Goal: Task Accomplishment & Management: Manage account settings

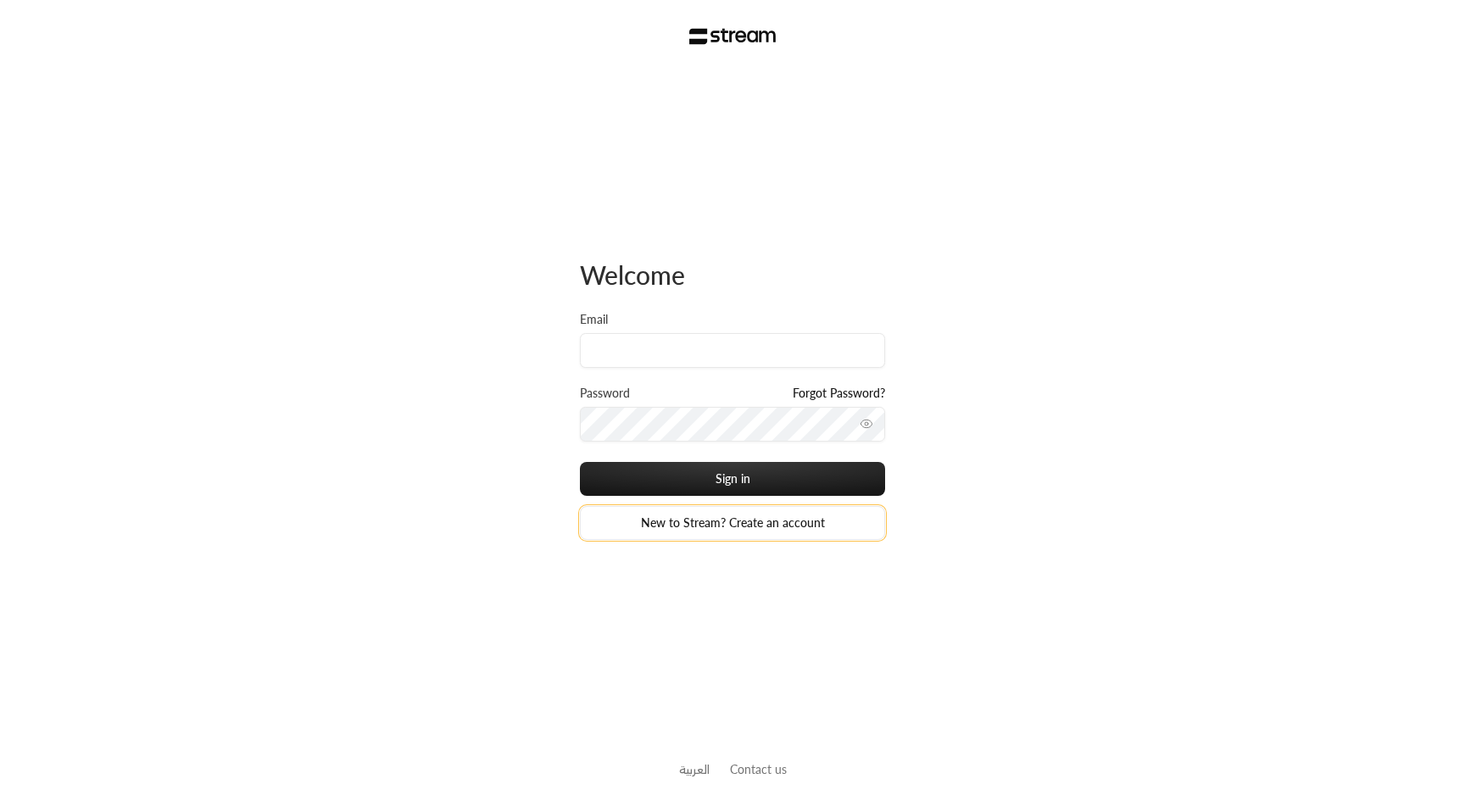
click at [777, 530] on link "New to Stream? Create an account" at bounding box center [732, 523] width 305 height 34
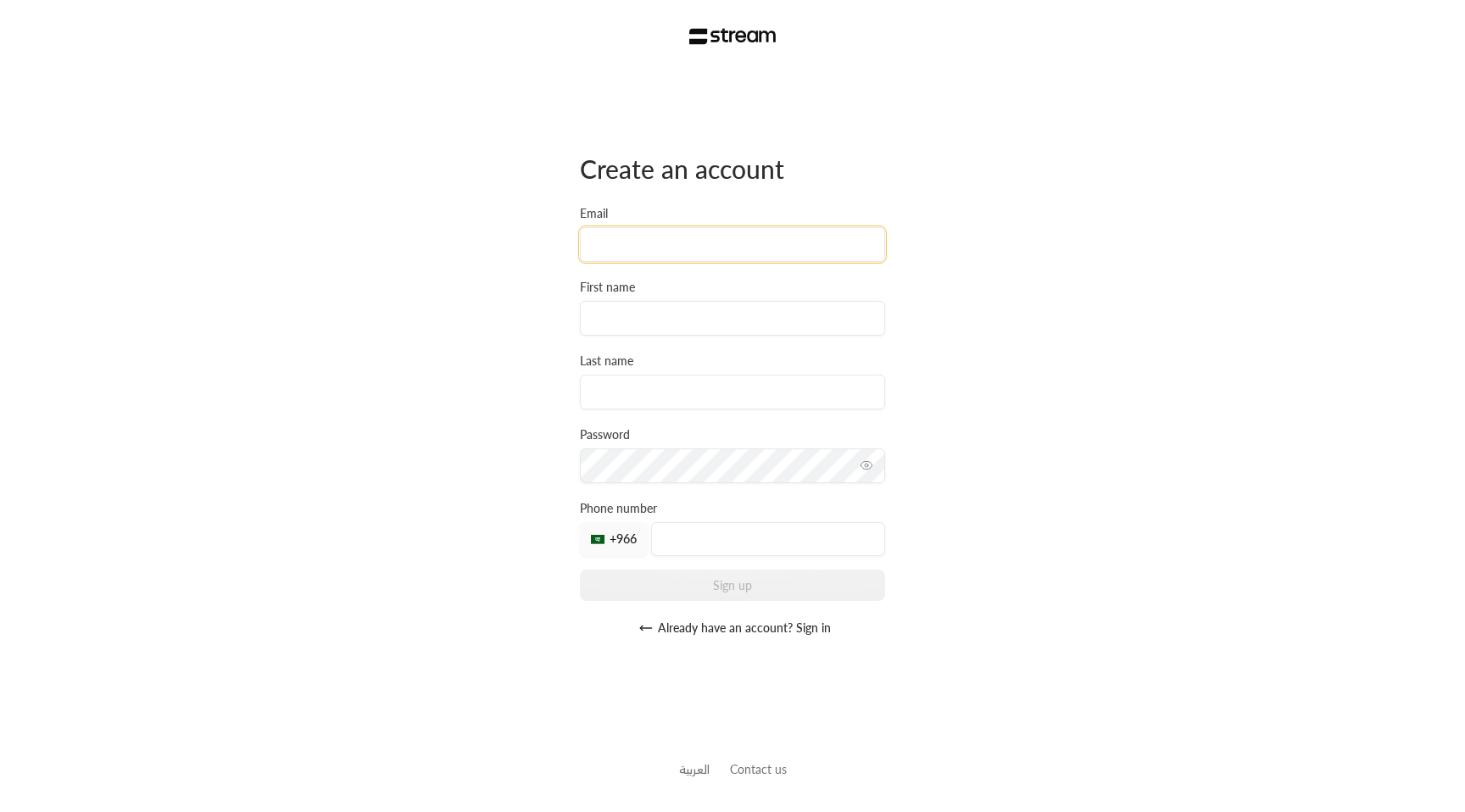
click at [649, 242] on input "Email" at bounding box center [732, 245] width 305 height 34
click at [506, 265] on div "Create an account Email First name Last name Password Must be at least 8 charac…" at bounding box center [732, 406] width 1465 height 812
drag, startPoint x: 575, startPoint y: 169, endPoint x: 950, endPoint y: 192, distance: 375.7
click at [953, 190] on div "Create an account Email First name Last name Password Must be at least 8 charac…" at bounding box center [732, 406] width 1465 height 812
click at [638, 257] on input "Email" at bounding box center [732, 245] width 305 height 34
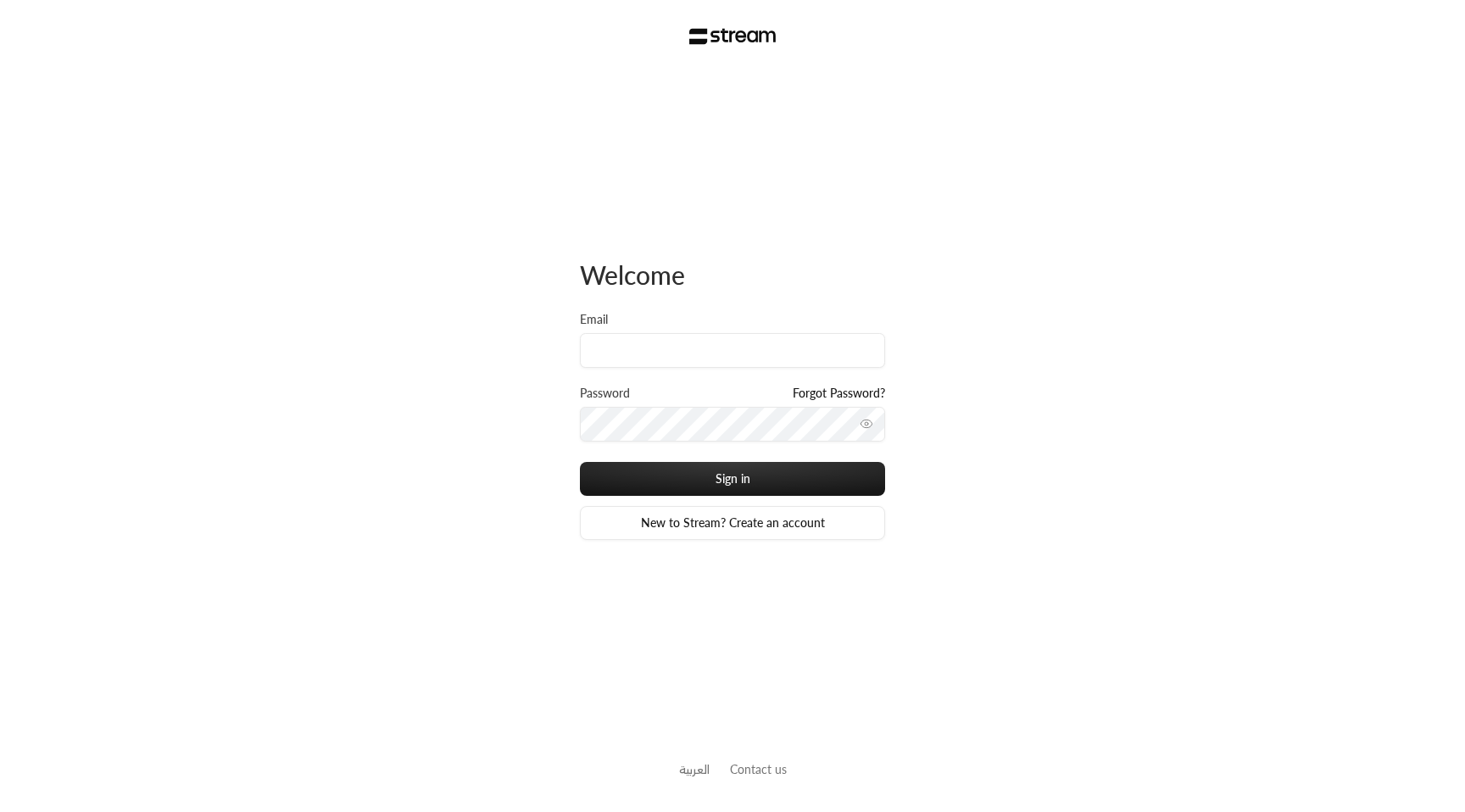
click at [421, 407] on div "Welcome Email Password Forgot Password? Sign in New to Stream? Create an accoun…" at bounding box center [732, 406] width 1465 height 812
click at [753, 35] on img at bounding box center [732, 36] width 87 height 17
click at [726, 531] on link "New to Stream? Create an account" at bounding box center [732, 523] width 305 height 34
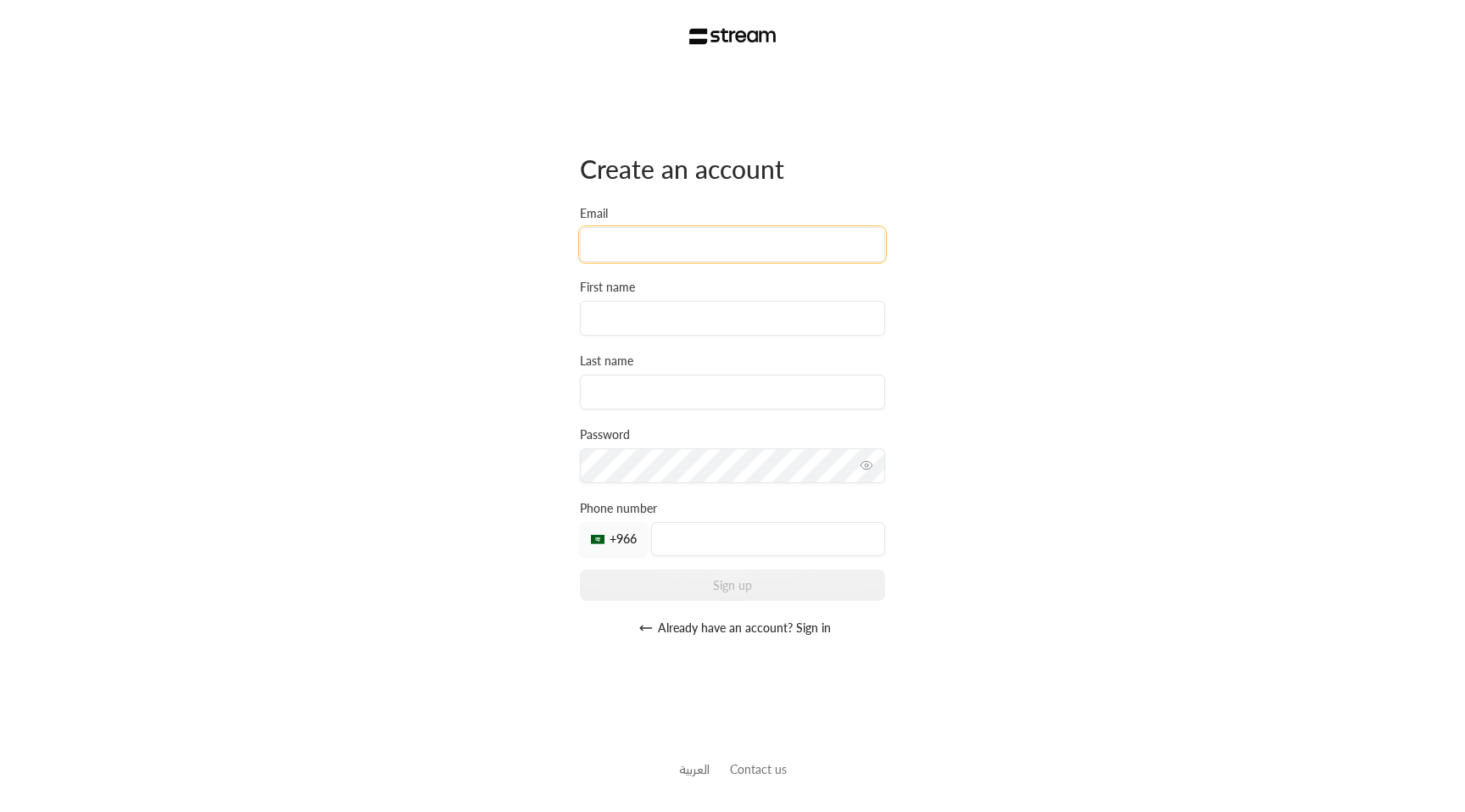
click at [676, 234] on input "Email" at bounding box center [732, 245] width 305 height 34
type input "usman+reg@streampay.sa"
type input "usman"
type input "arham"
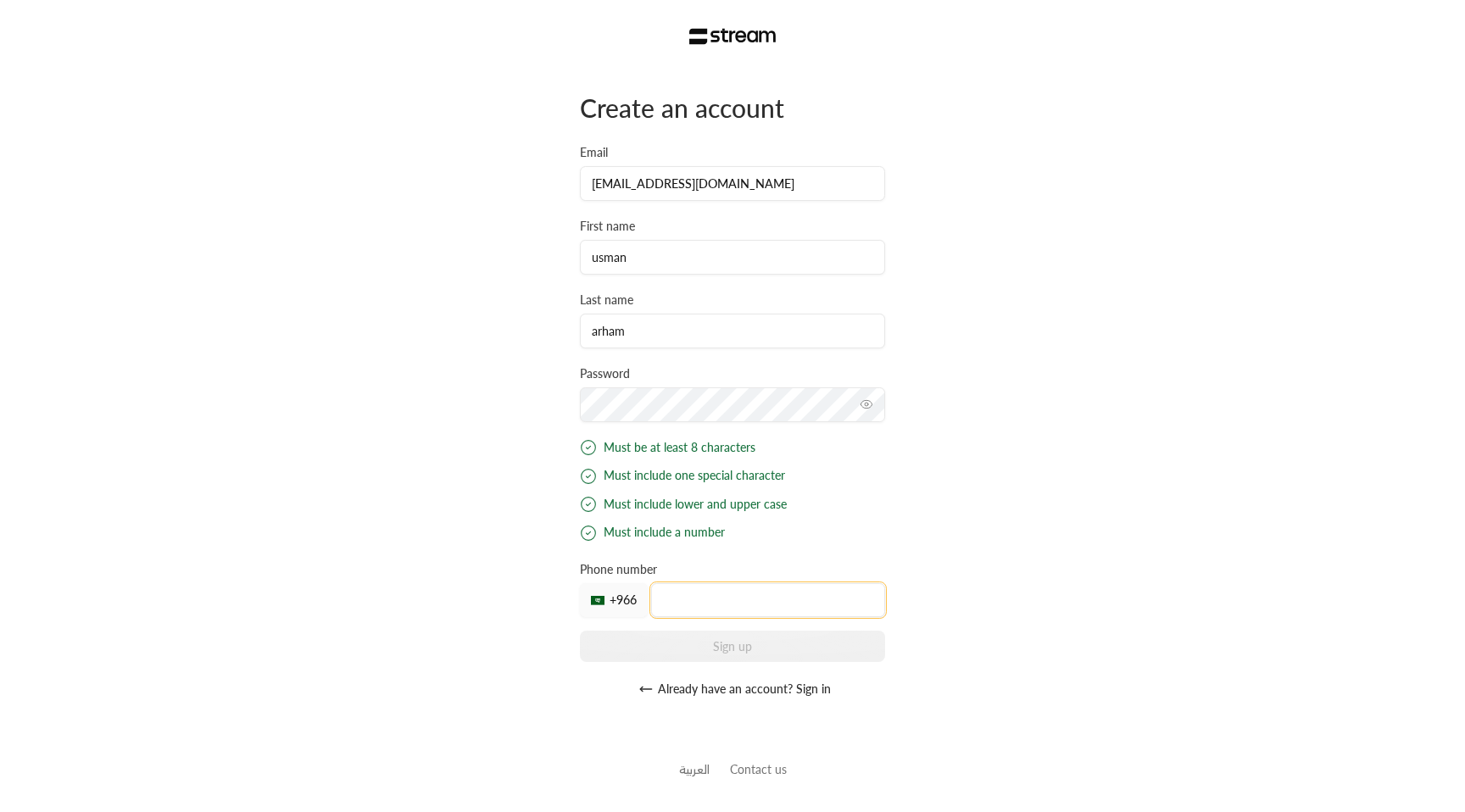
click at [704, 597] on div "Create an account Email usman+reg@streampay.sa First name usman Last name arham…" at bounding box center [732, 399] width 305 height 615
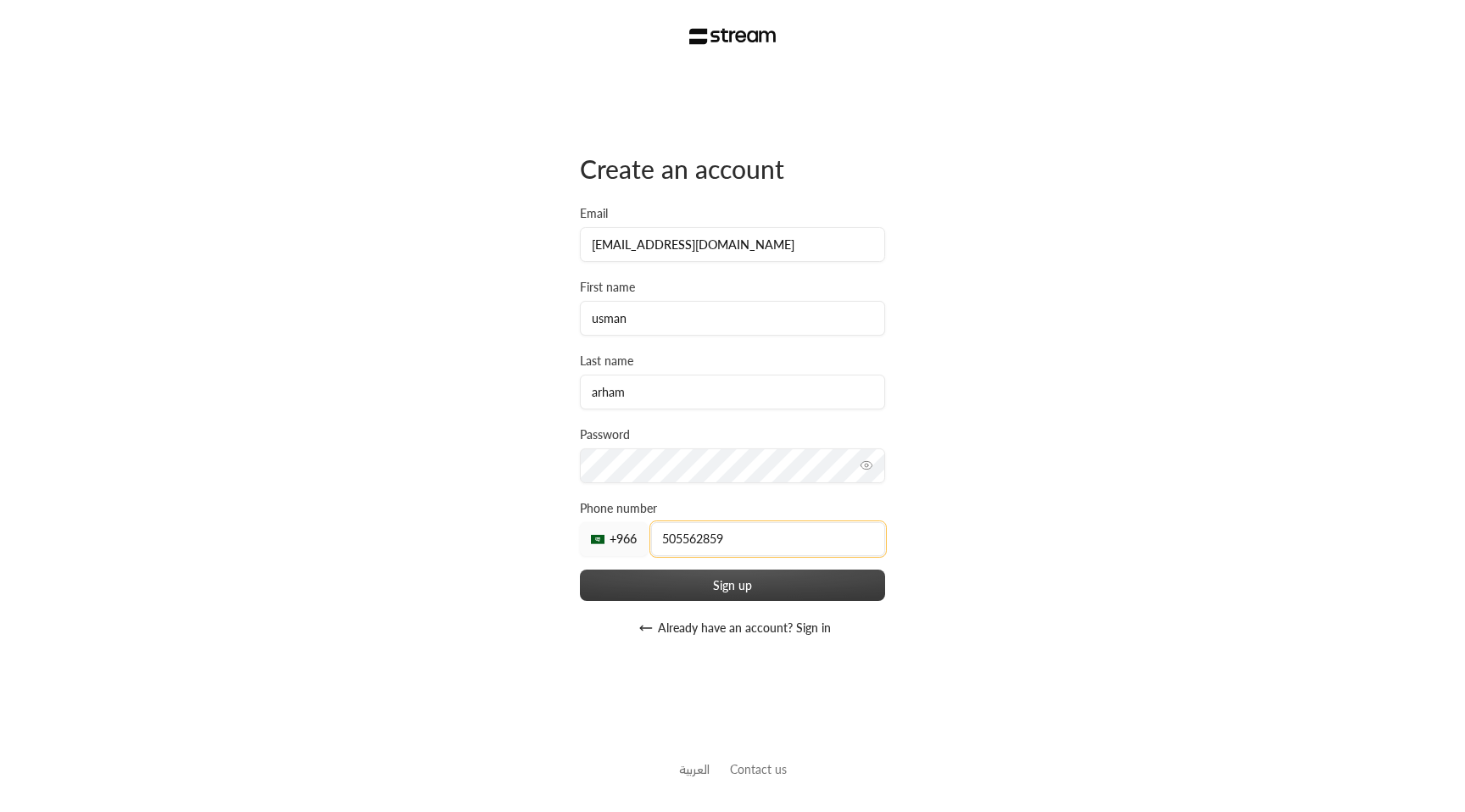
type input "505562859"
click at [761, 596] on button "Sign up" at bounding box center [732, 585] width 305 height 31
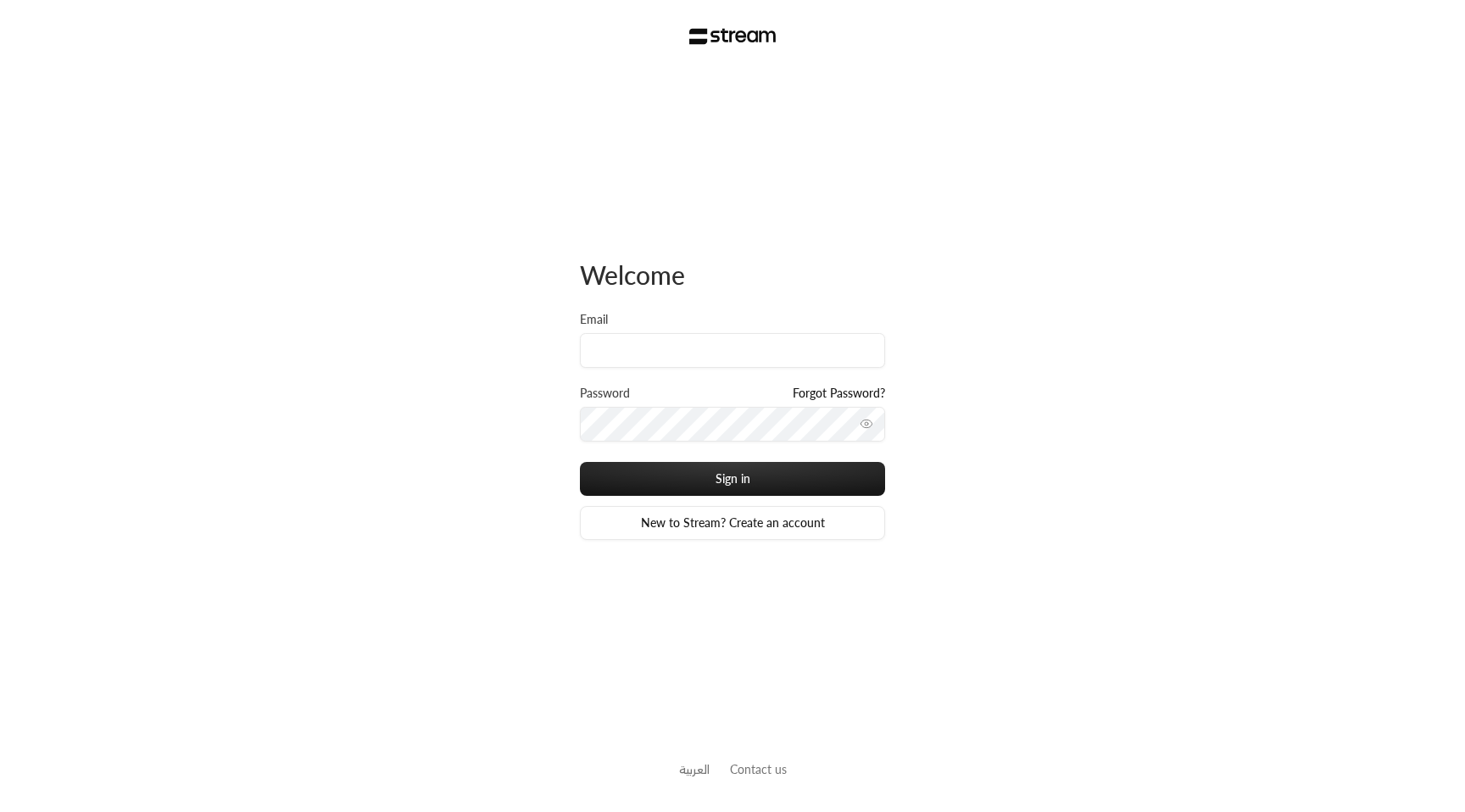
drag, startPoint x: 593, startPoint y: 276, endPoint x: 584, endPoint y: 281, distance: 10.3
click at [593, 276] on span "Welcome" at bounding box center [632, 274] width 105 height 30
click at [773, 519] on link "New to Stream? Create an account" at bounding box center [732, 523] width 305 height 34
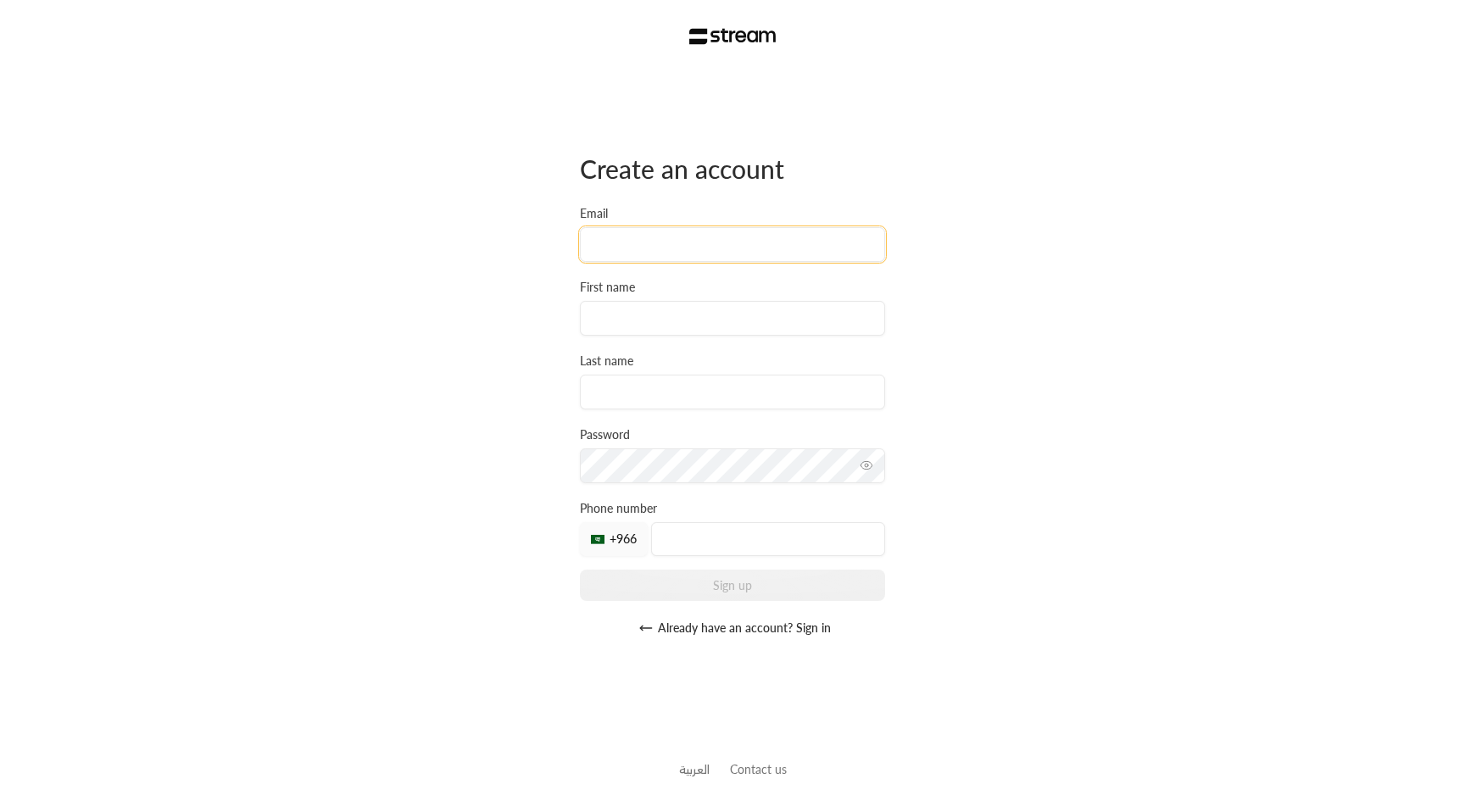
click at [680, 257] on input "Email" at bounding box center [732, 245] width 305 height 34
drag, startPoint x: 337, startPoint y: 326, endPoint x: 394, endPoint y: 397, distance: 91.0
click at [338, 326] on div "Create an account Email First name Last name Password Must be at least 8 charac…" at bounding box center [732, 406] width 1465 height 812
click at [539, 564] on div "Create an account Email First name Last name Password Must be at least 8 charac…" at bounding box center [732, 406] width 1465 height 812
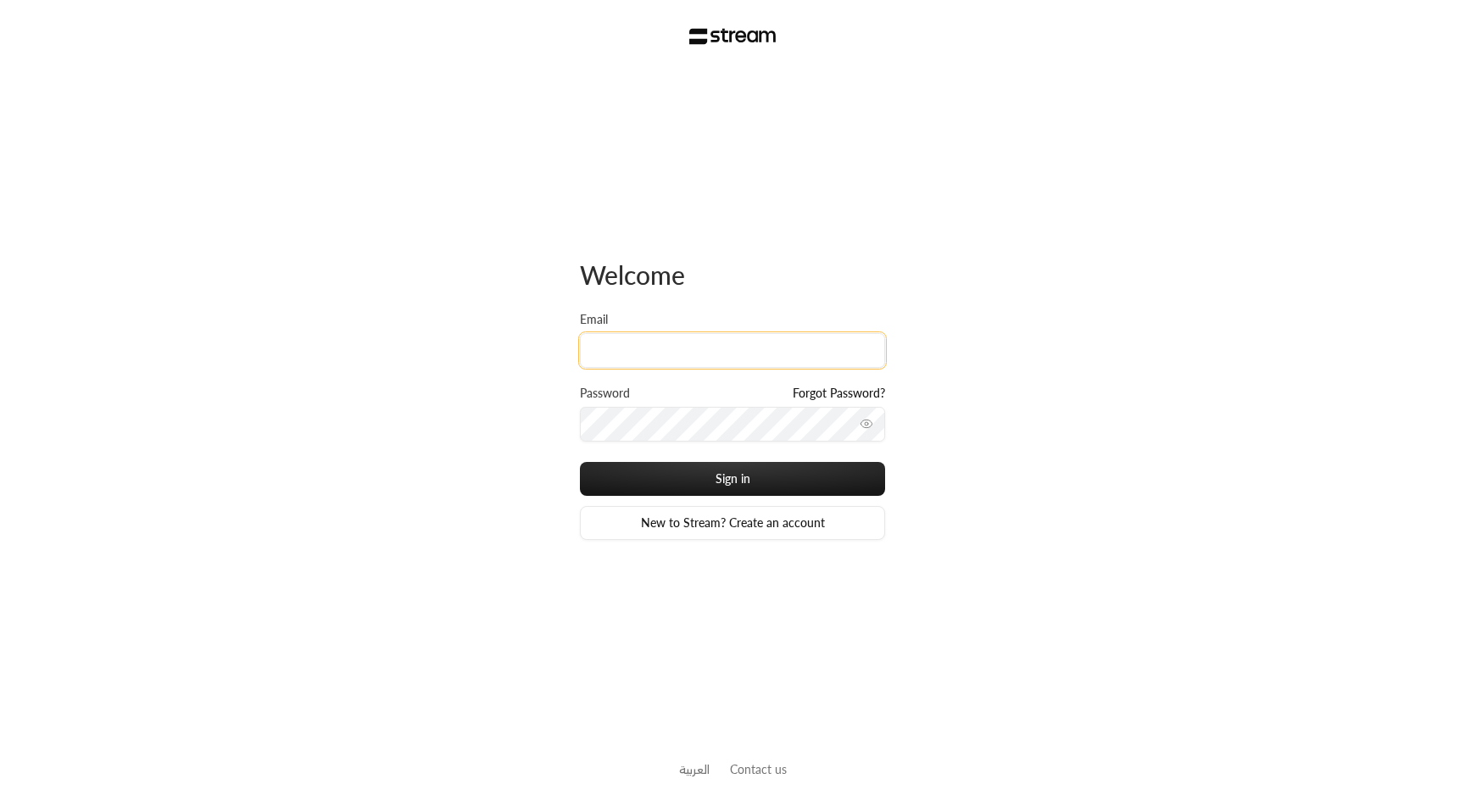
click at [748, 351] on input "Email" at bounding box center [732, 350] width 305 height 34
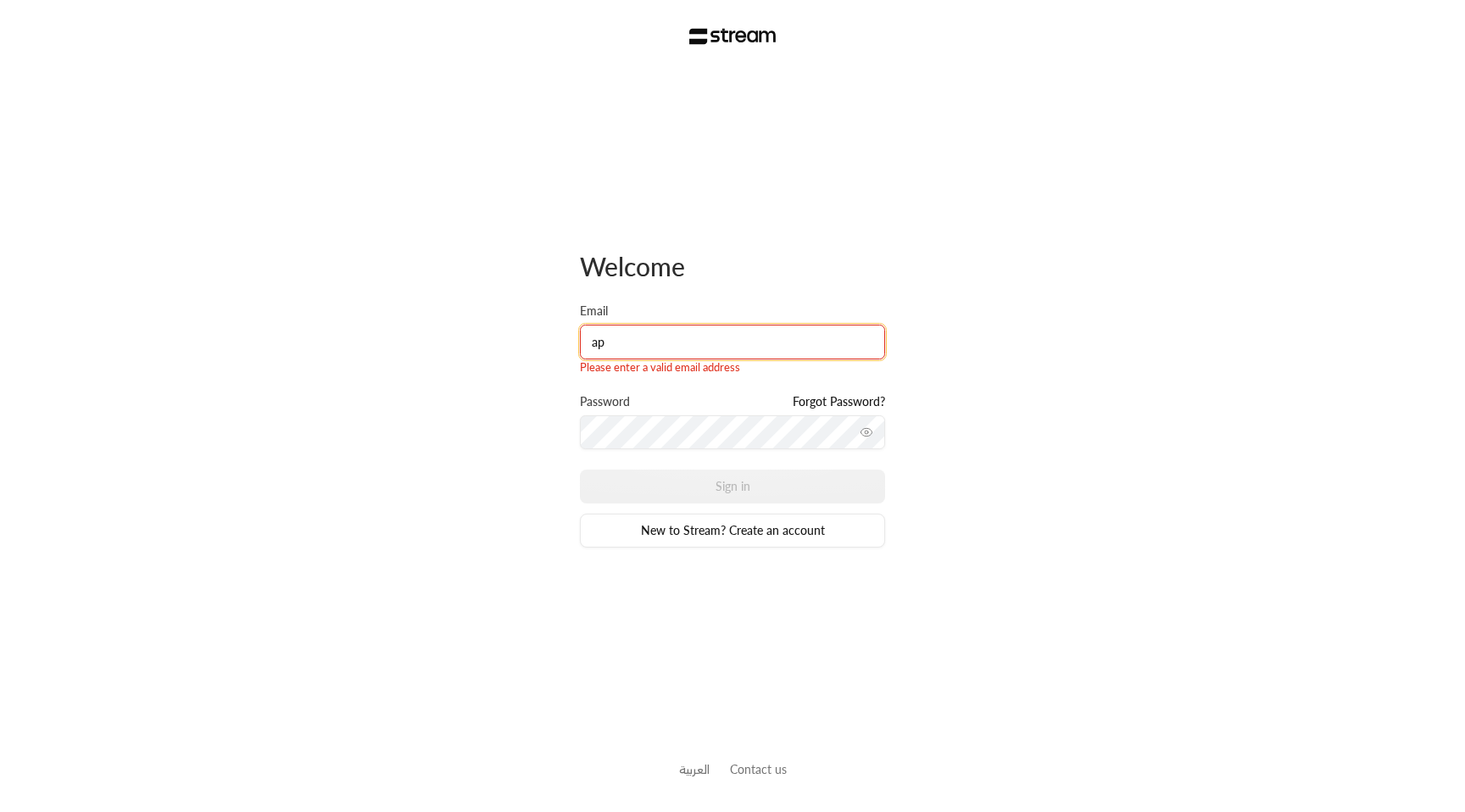
type input "a"
type input "[EMAIL_ADDRESS][DOMAIN_NAME]"
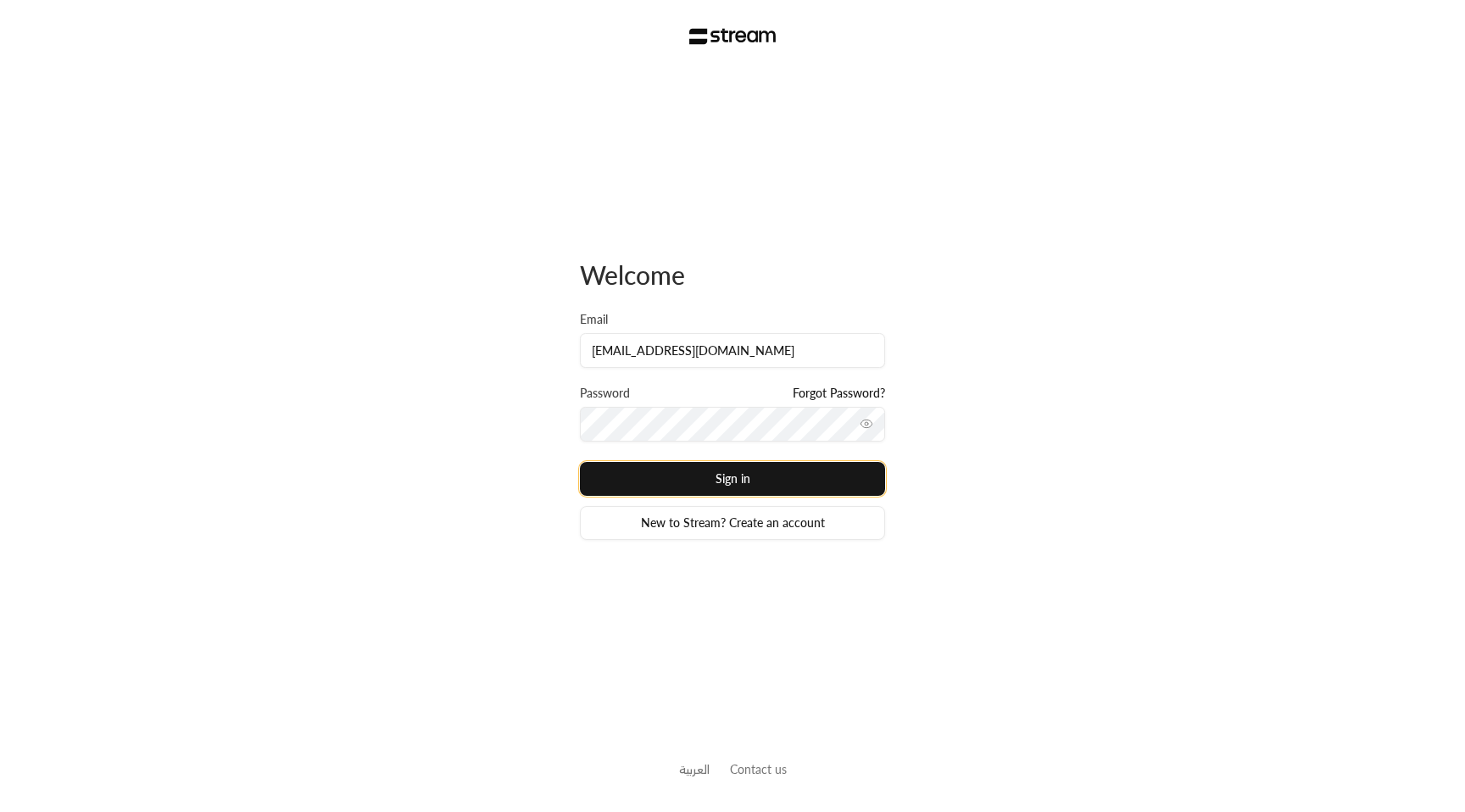
click at [713, 483] on button "Sign in" at bounding box center [732, 478] width 305 height 34
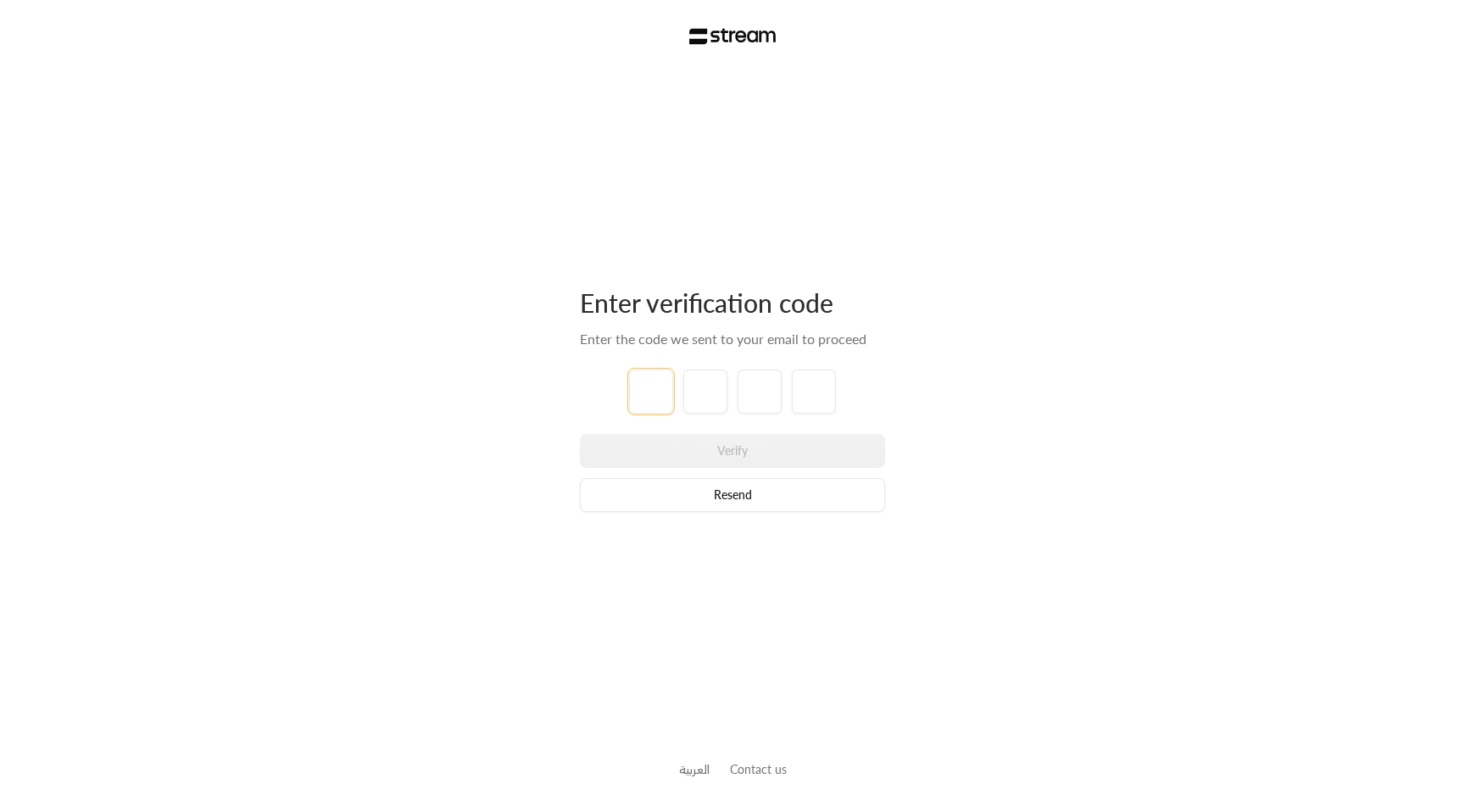
paste input "2"
type input "2"
type input "6"
type input "5"
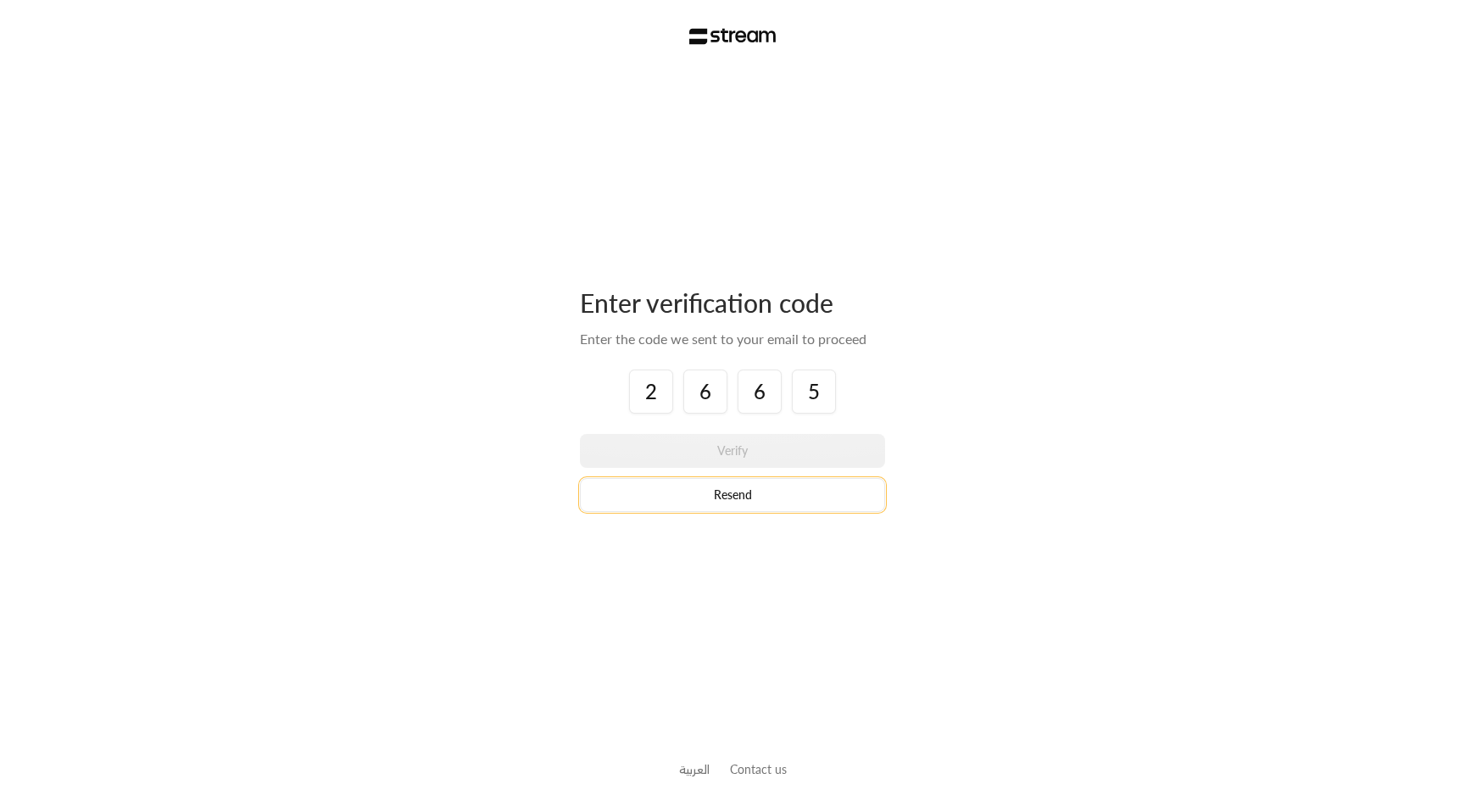
click at [734, 493] on button "Resend" at bounding box center [732, 494] width 305 height 34
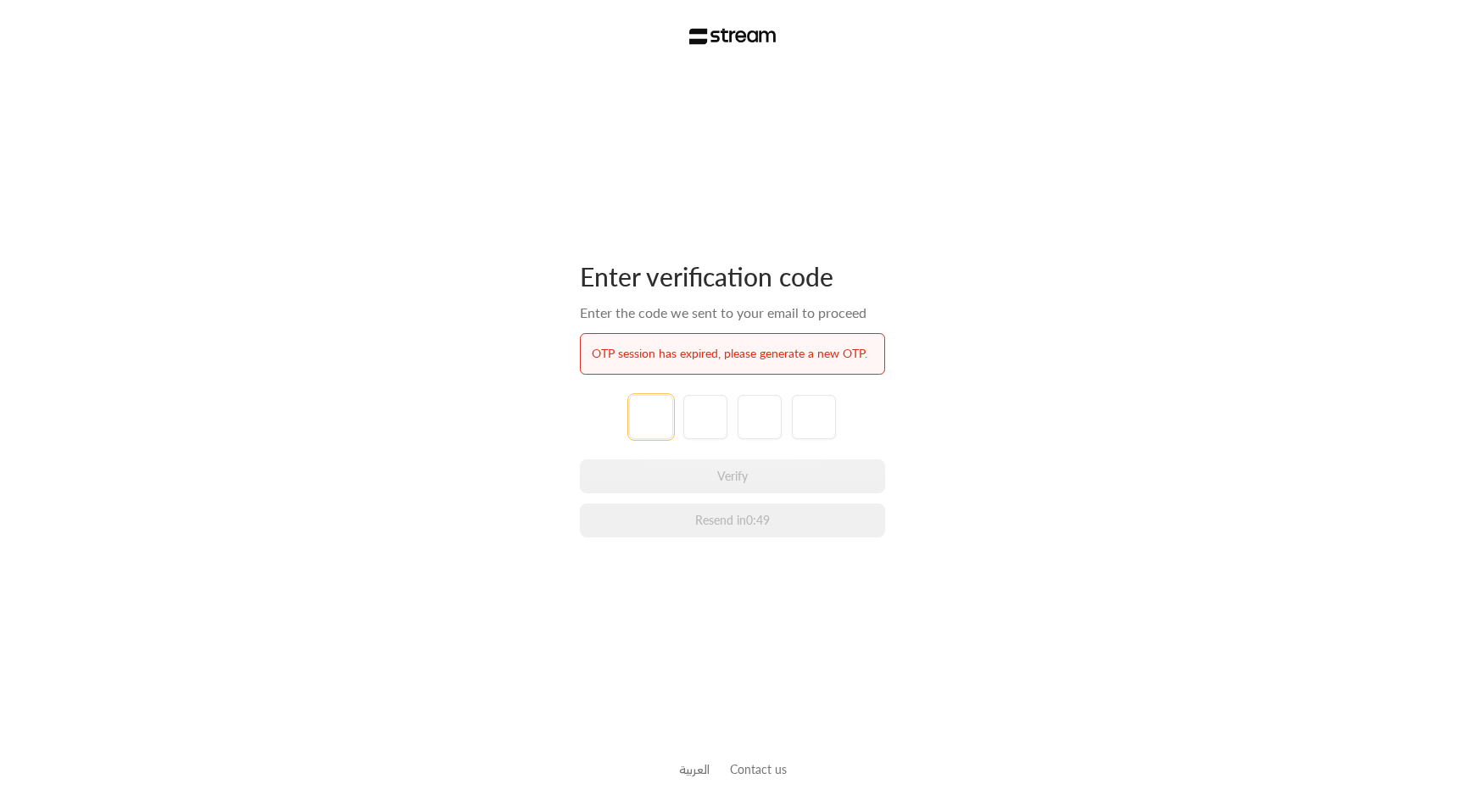
paste input "1"
type input "1"
type input "4"
type input "1"
type input "6"
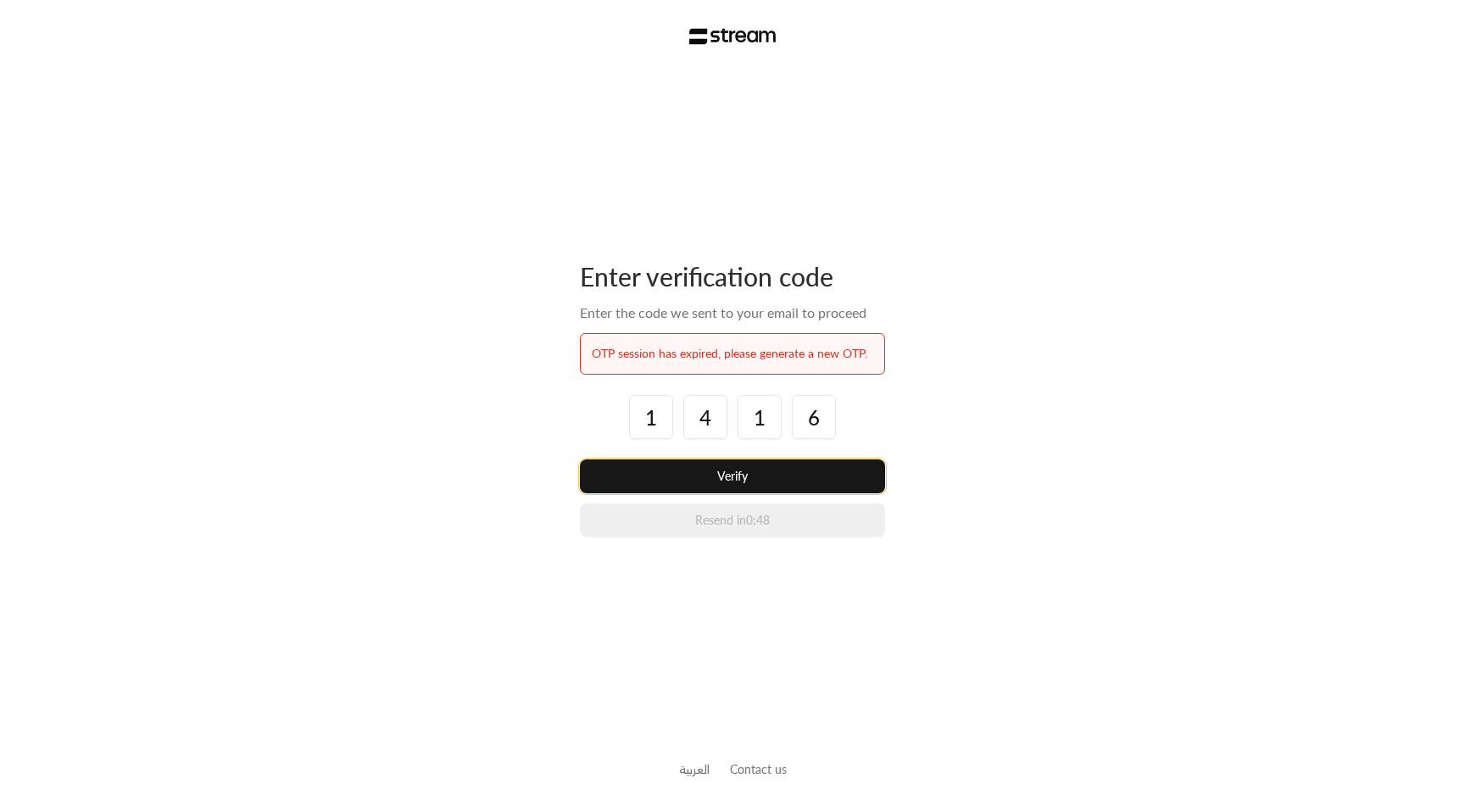
click at [749, 482] on button "Verify" at bounding box center [732, 475] width 305 height 34
